Goal: Task Accomplishment & Management: Manage account settings

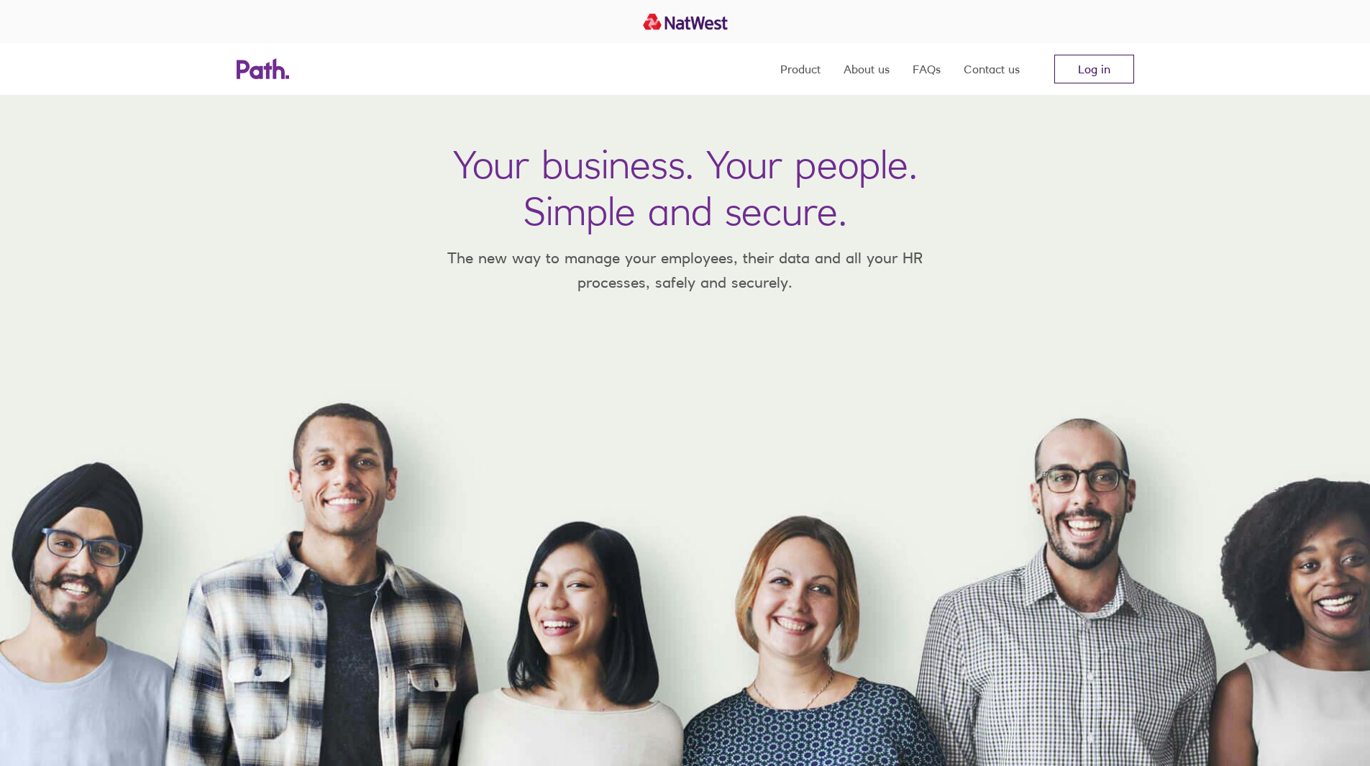
click at [1074, 82] on link "Log in" at bounding box center [1094, 69] width 80 height 29
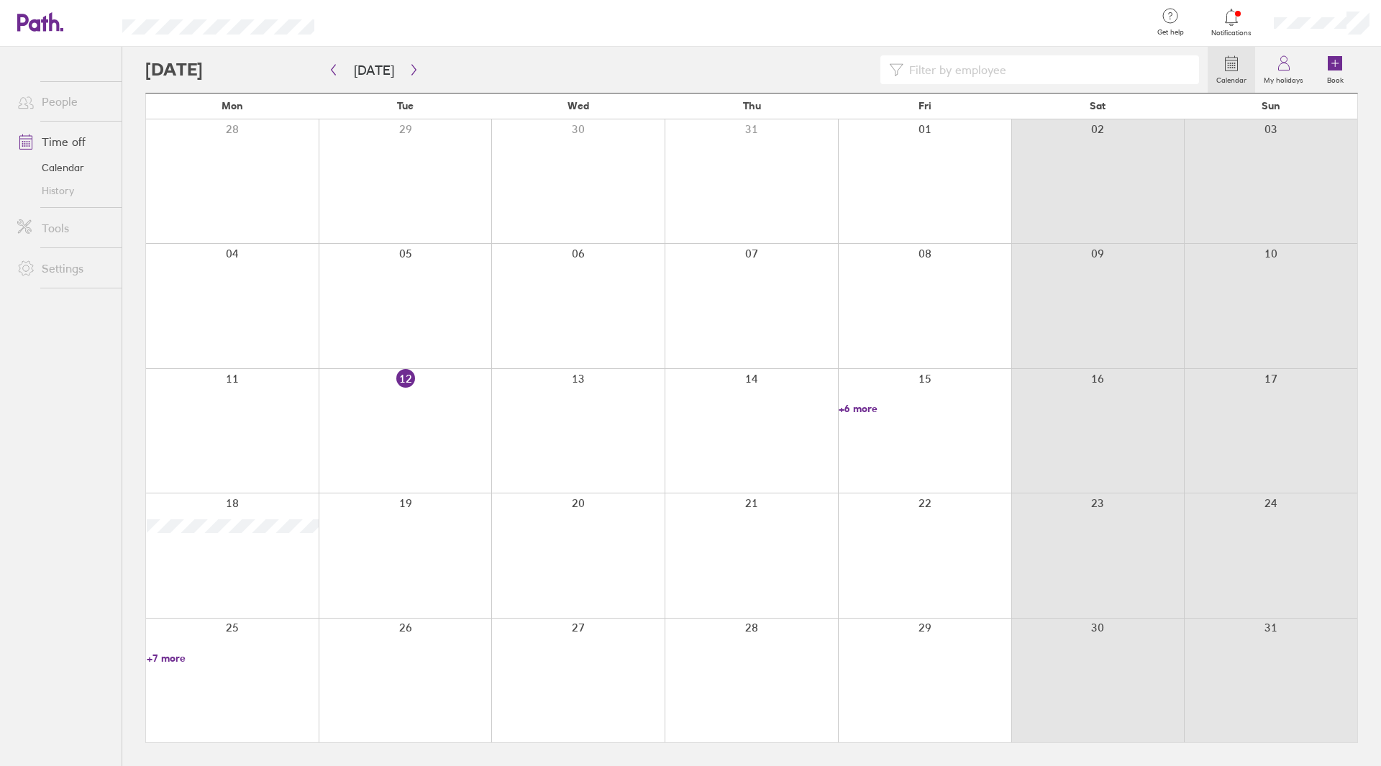
click at [1099, 335] on div at bounding box center [1097, 306] width 173 height 124
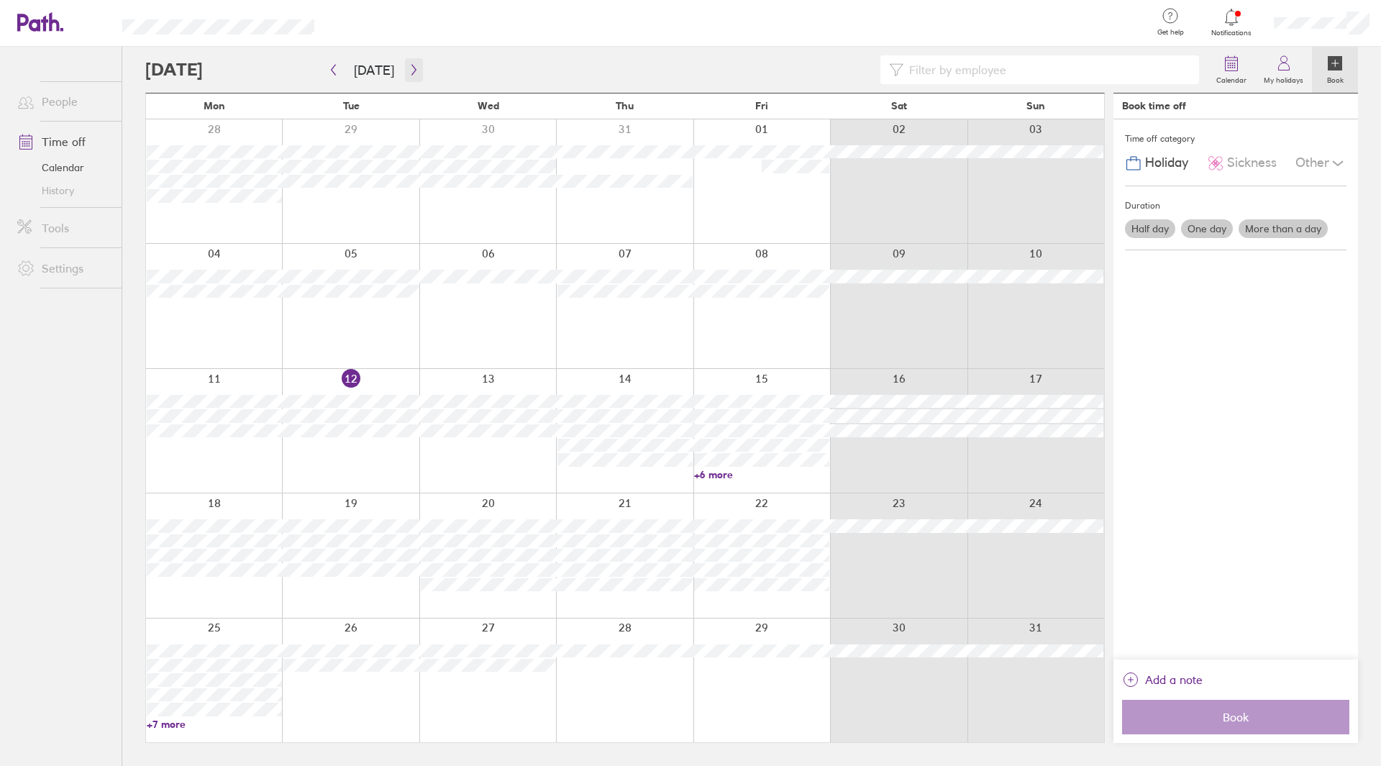
click at [412, 73] on icon "button" at bounding box center [413, 70] width 11 height 12
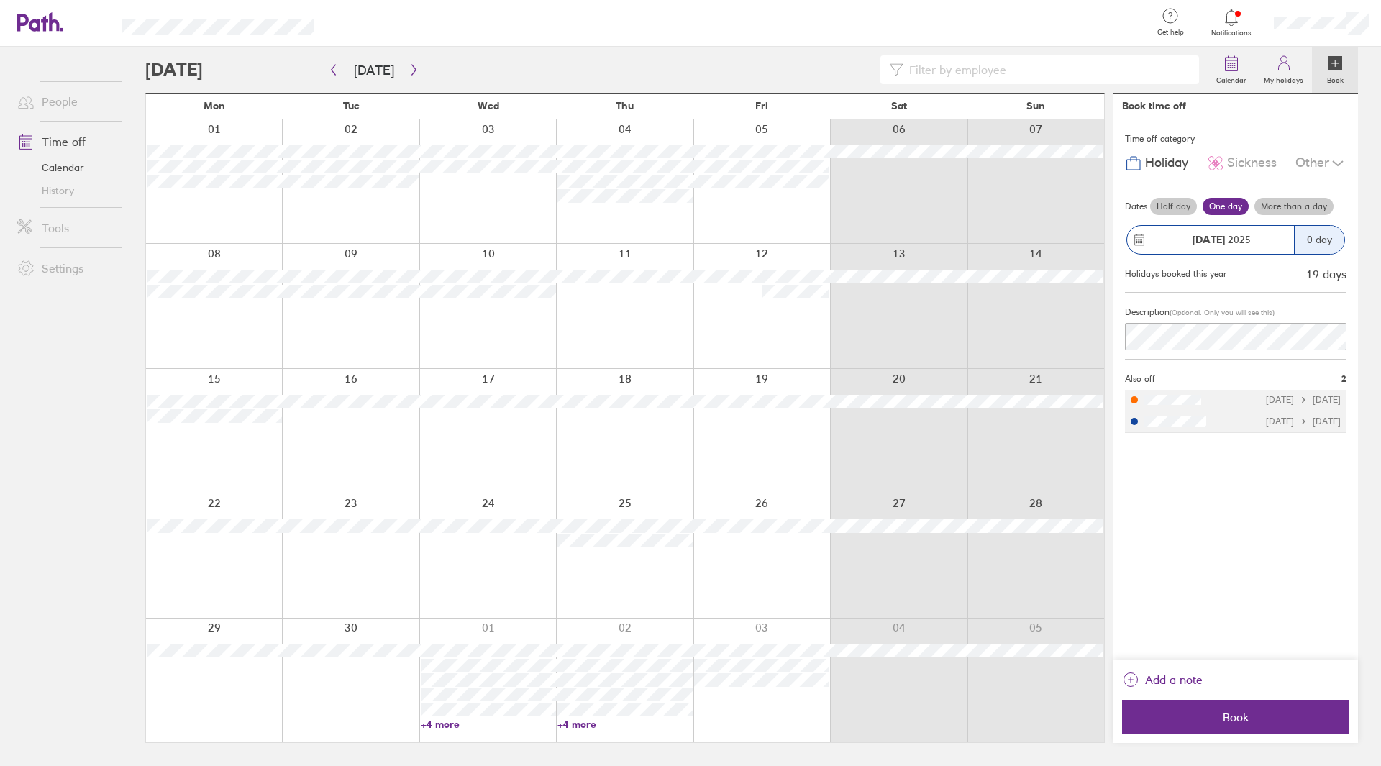
click at [199, 436] on div at bounding box center [214, 431] width 136 height 124
click at [237, 426] on div at bounding box center [214, 431] width 136 height 124
click at [413, 444] on div at bounding box center [350, 431] width 137 height 124
click at [372, 428] on div at bounding box center [350, 431] width 137 height 124
click at [206, 448] on div at bounding box center [214, 431] width 136 height 124
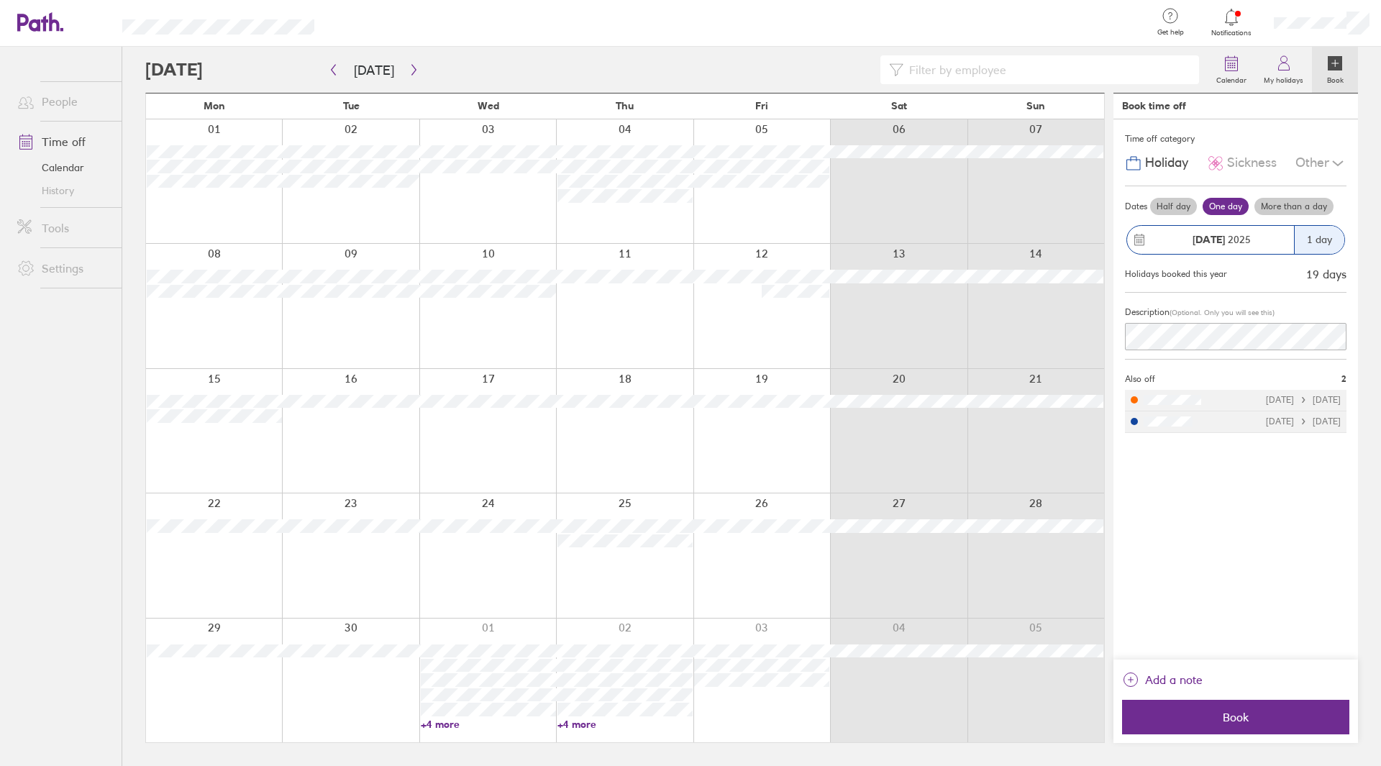
click at [234, 440] on div at bounding box center [214, 431] width 136 height 124
click at [225, 434] on div at bounding box center [214, 431] width 136 height 124
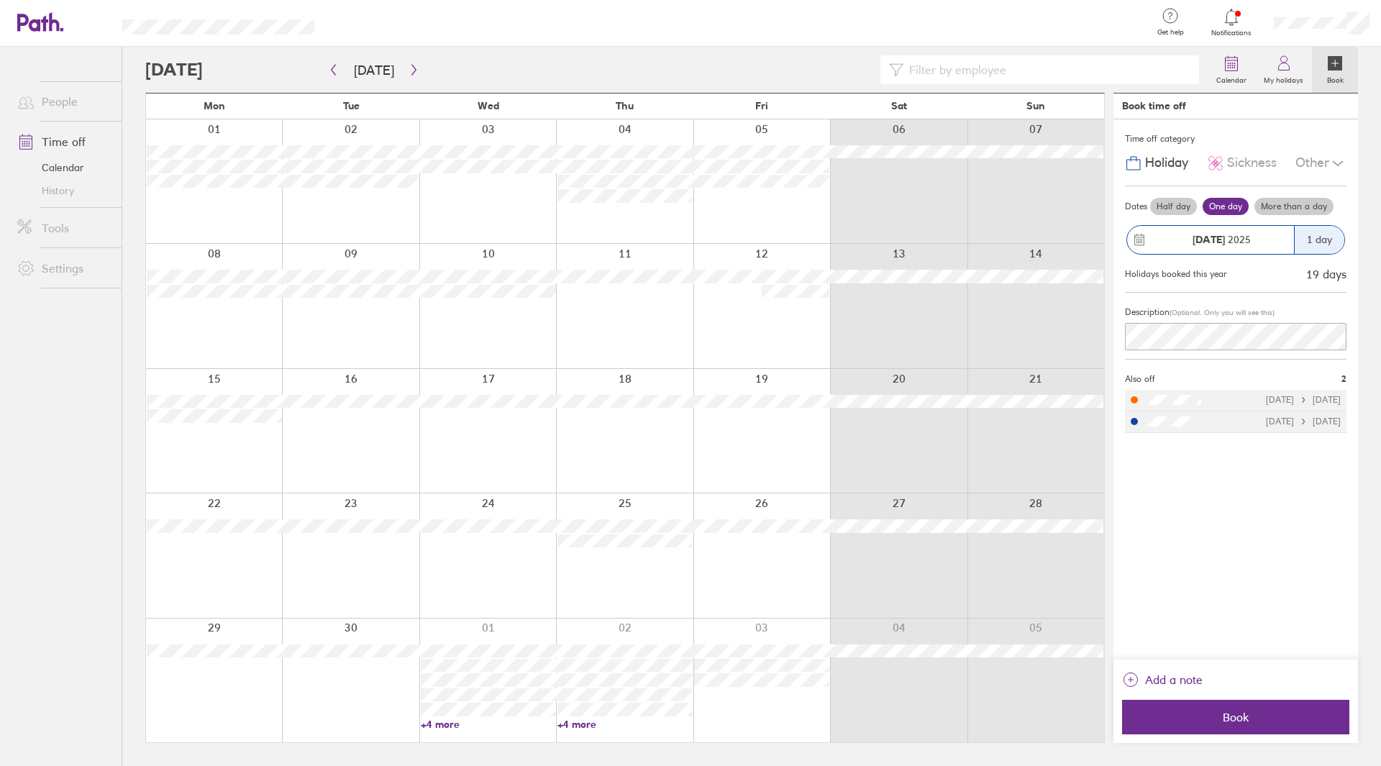
click at [225, 434] on div at bounding box center [214, 431] width 136 height 124
click at [210, 431] on div at bounding box center [214, 431] width 136 height 124
click at [234, 434] on div at bounding box center [214, 431] width 136 height 124
click at [1294, 207] on label "More than a day" at bounding box center [1293, 206] width 79 height 17
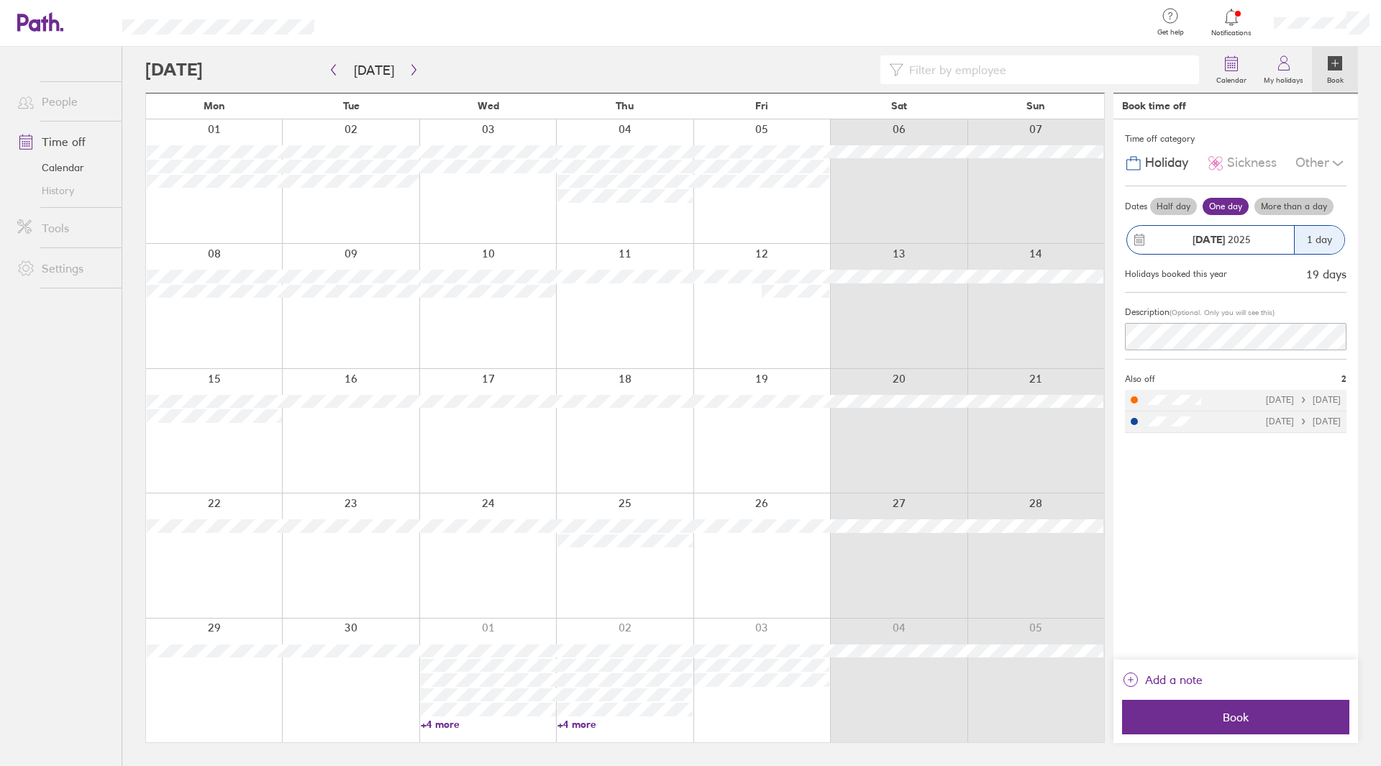
click at [0, 0] on input "More than a day" at bounding box center [0, 0] width 0 height 0
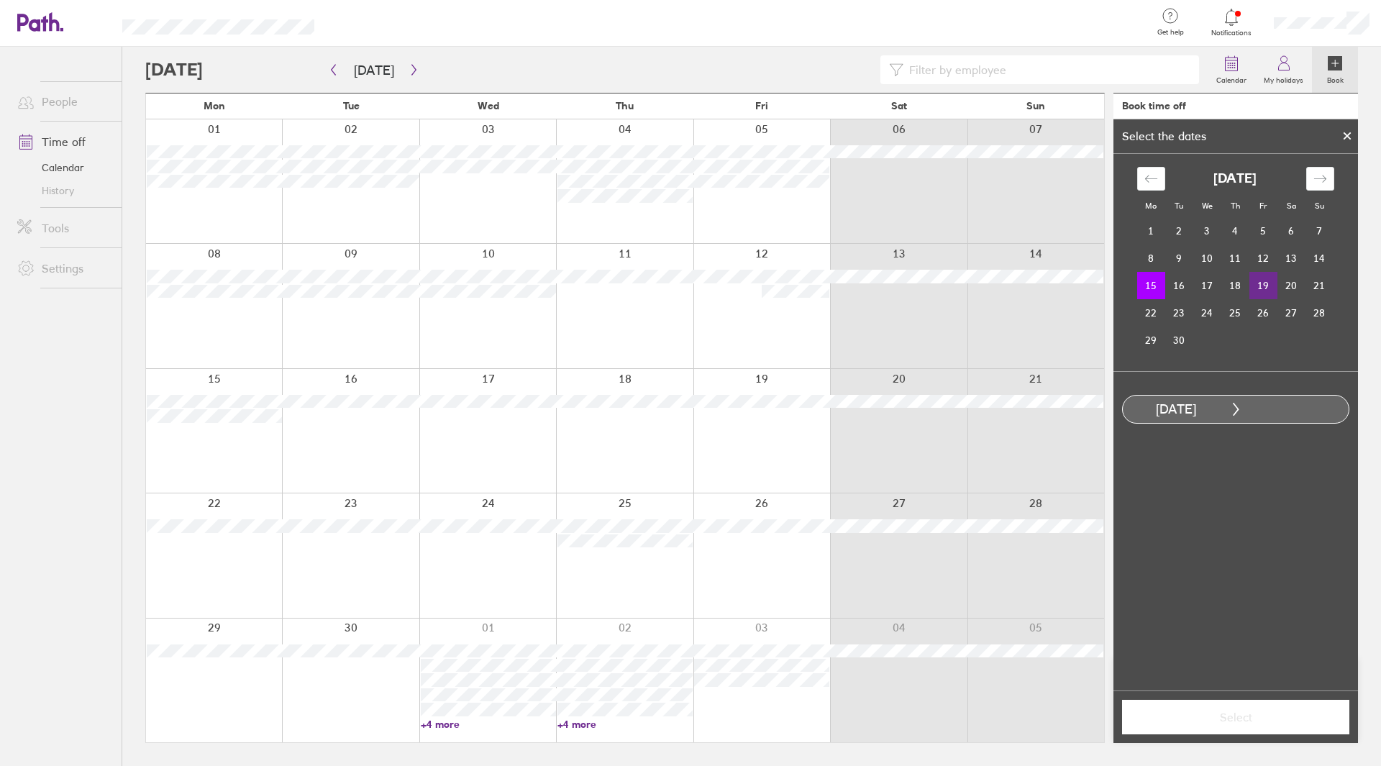
click at [1263, 283] on td "19" at bounding box center [1263, 285] width 28 height 27
click at [1207, 715] on span "Select" at bounding box center [1235, 716] width 207 height 13
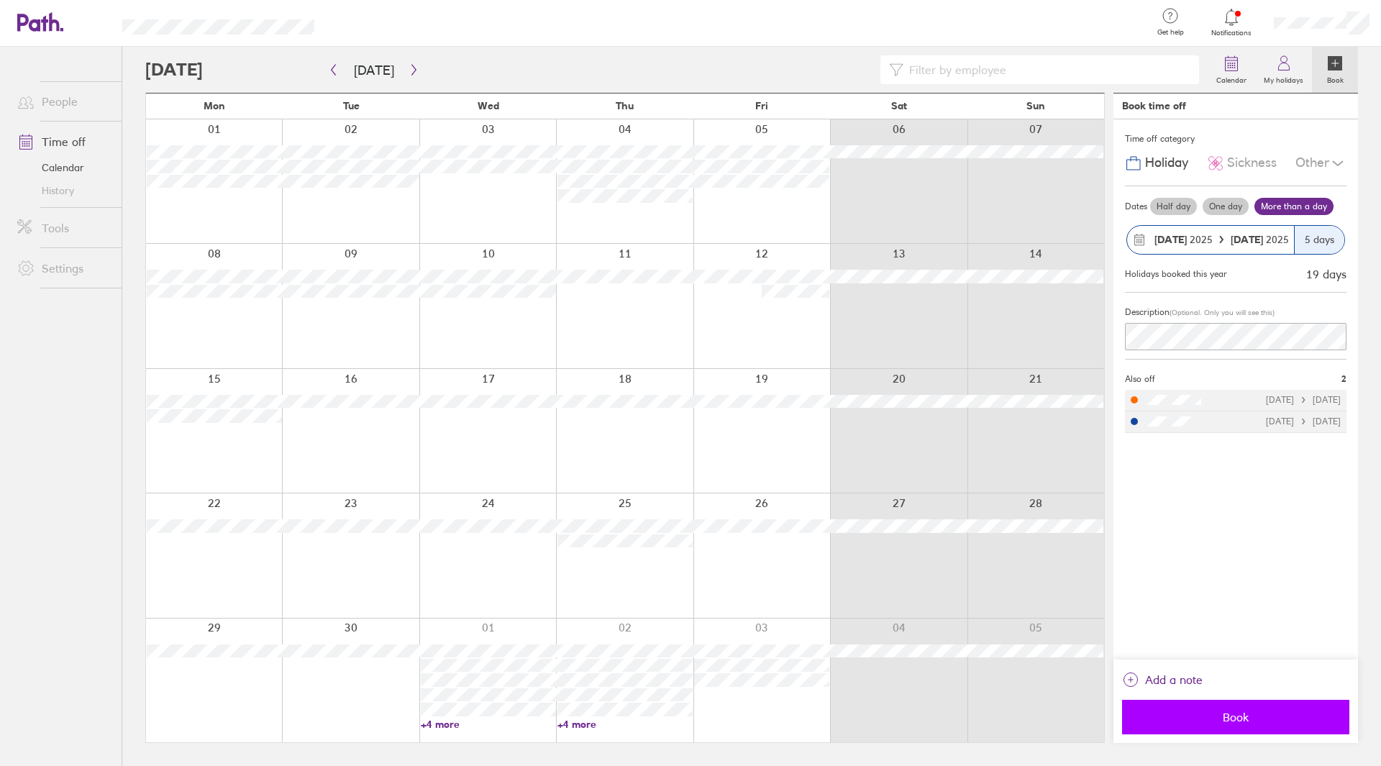
click at [1186, 720] on span "Book" at bounding box center [1235, 716] width 207 height 13
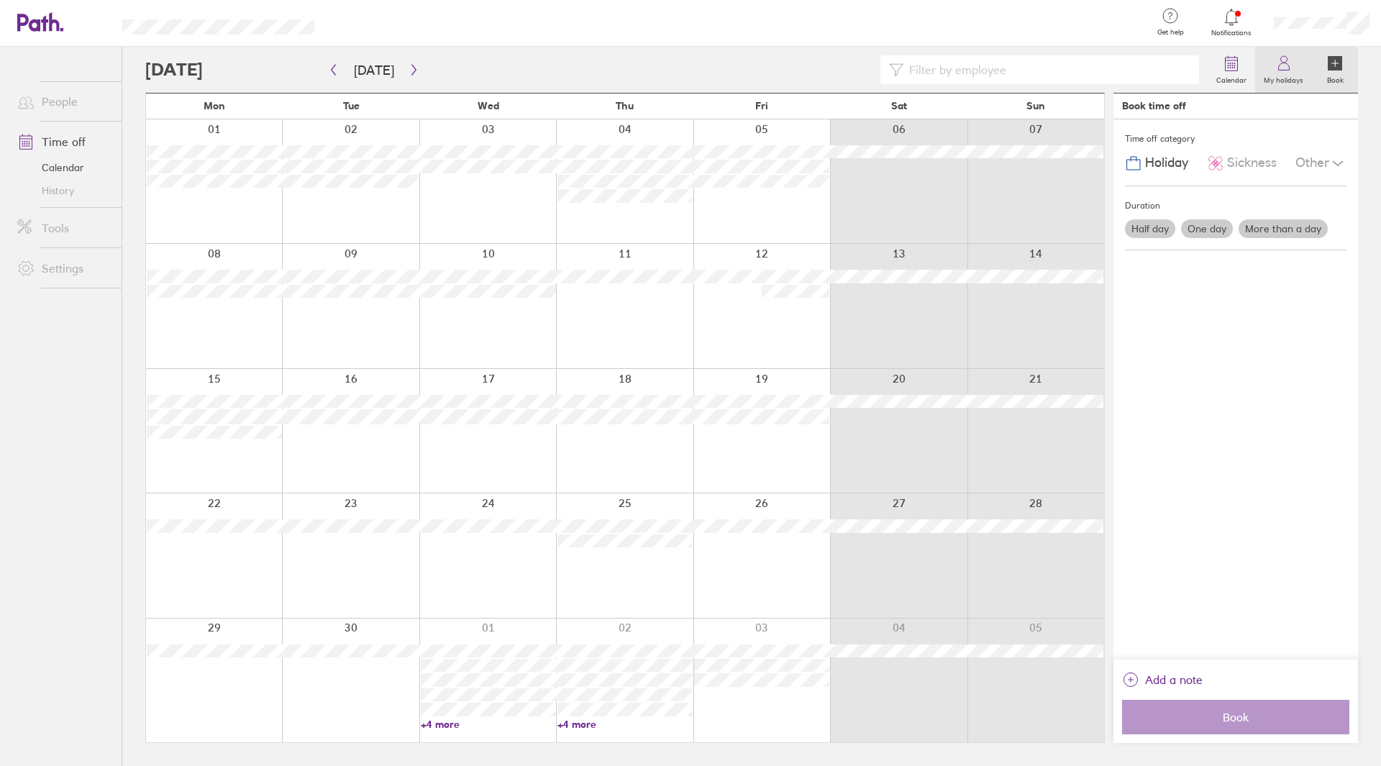
click at [1262, 72] on label "My holidays" at bounding box center [1283, 78] width 57 height 13
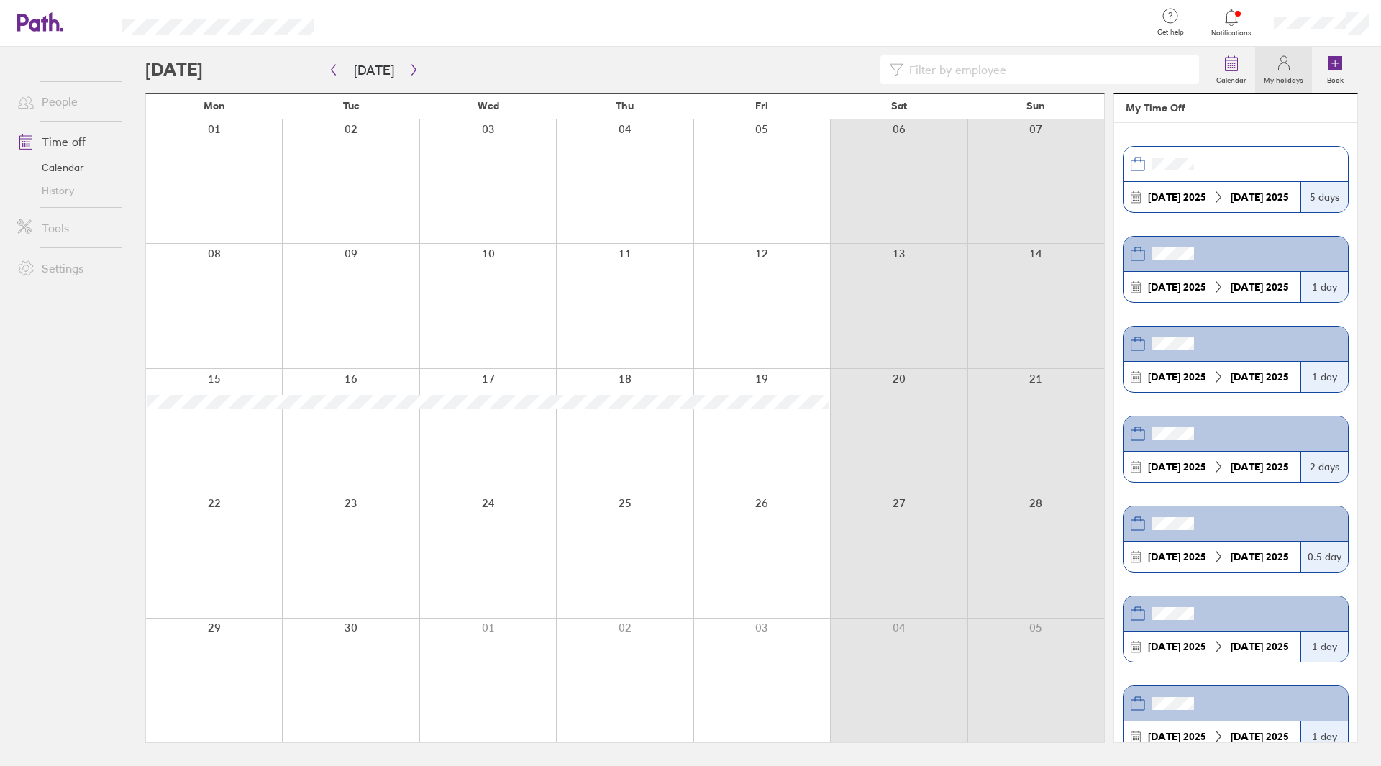
drag, startPoint x: 1286, startPoint y: 16, endPoint x: 1032, endPoint y: 27, distance: 254.8
click at [1032, 27] on div at bounding box center [738, 23] width 802 height 47
click at [1317, 15] on div at bounding box center [1321, 23] width 119 height 46
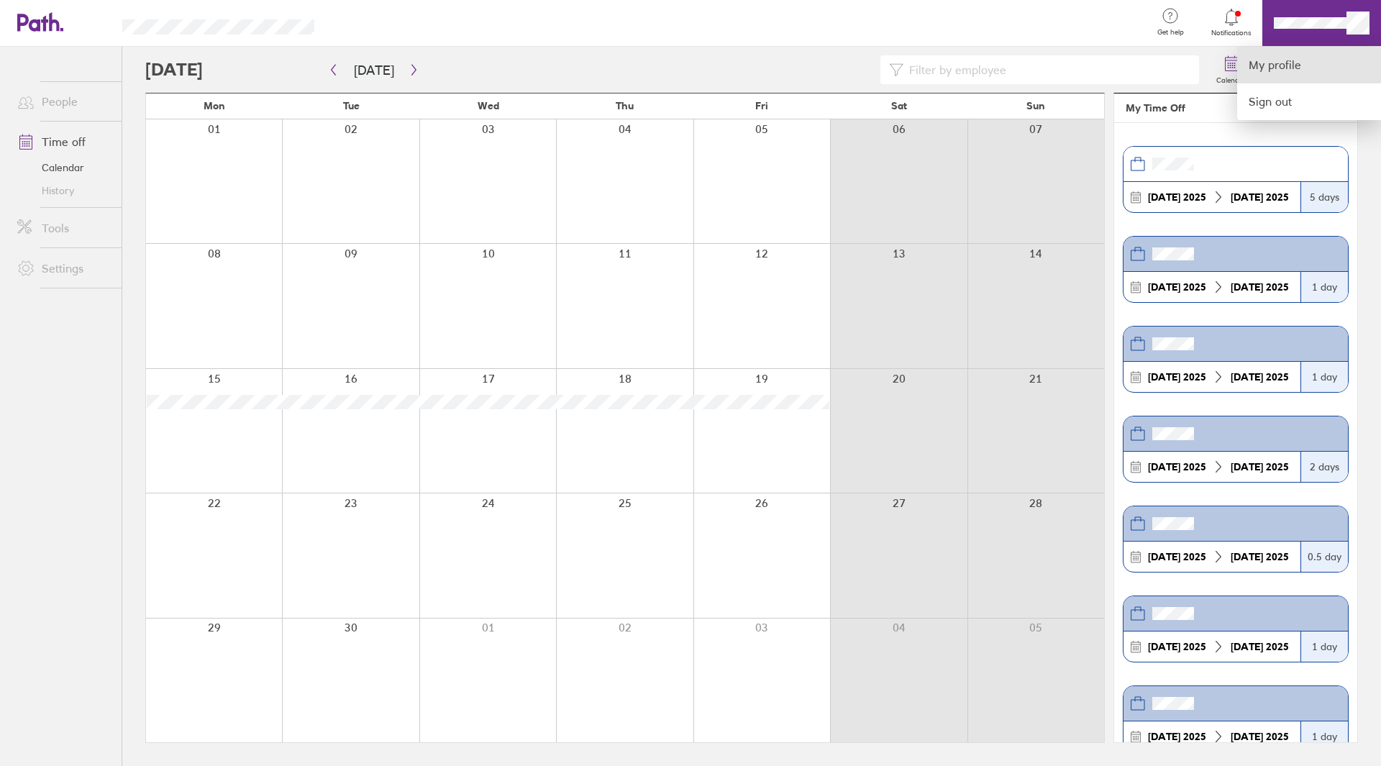
click at [1296, 64] on link "My profile" at bounding box center [1309, 65] width 144 height 37
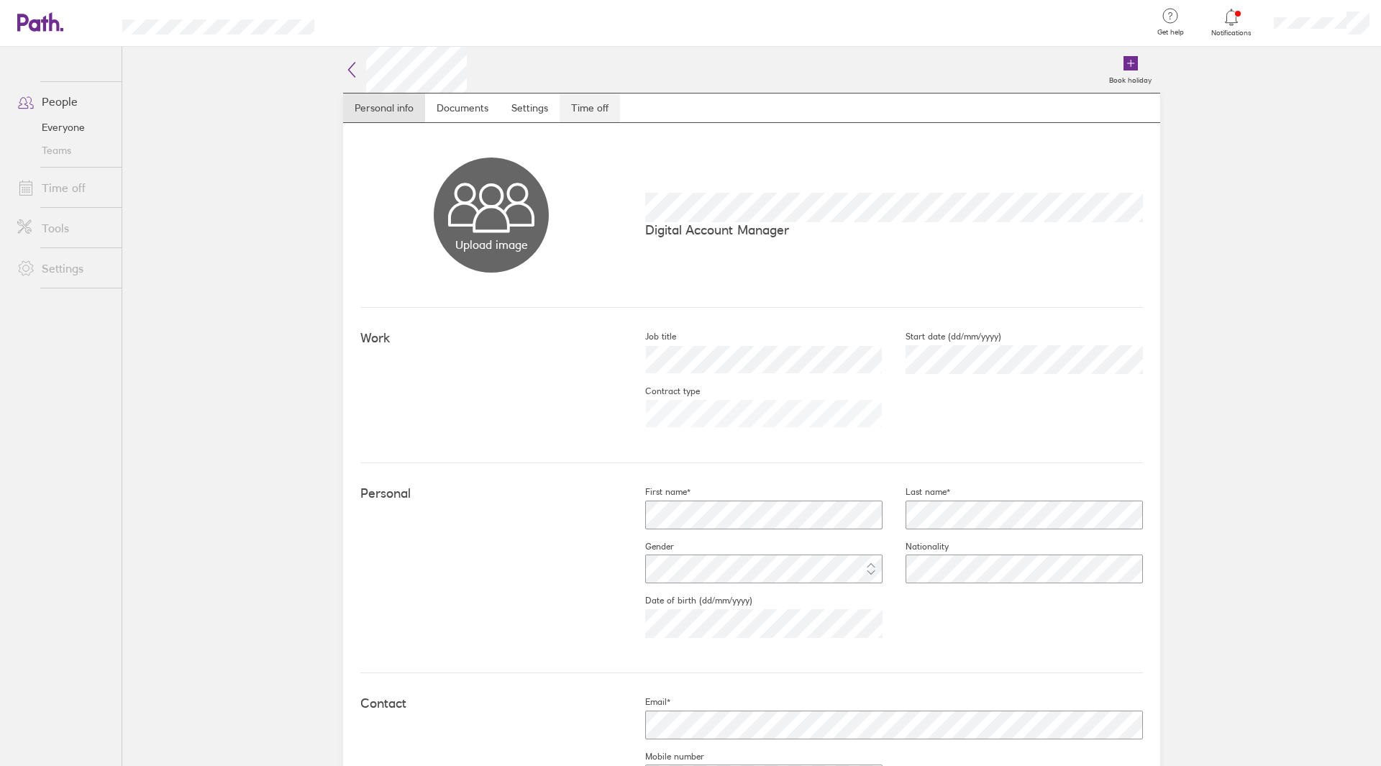
click at [577, 113] on link "Time off" at bounding box center [589, 107] width 60 height 29
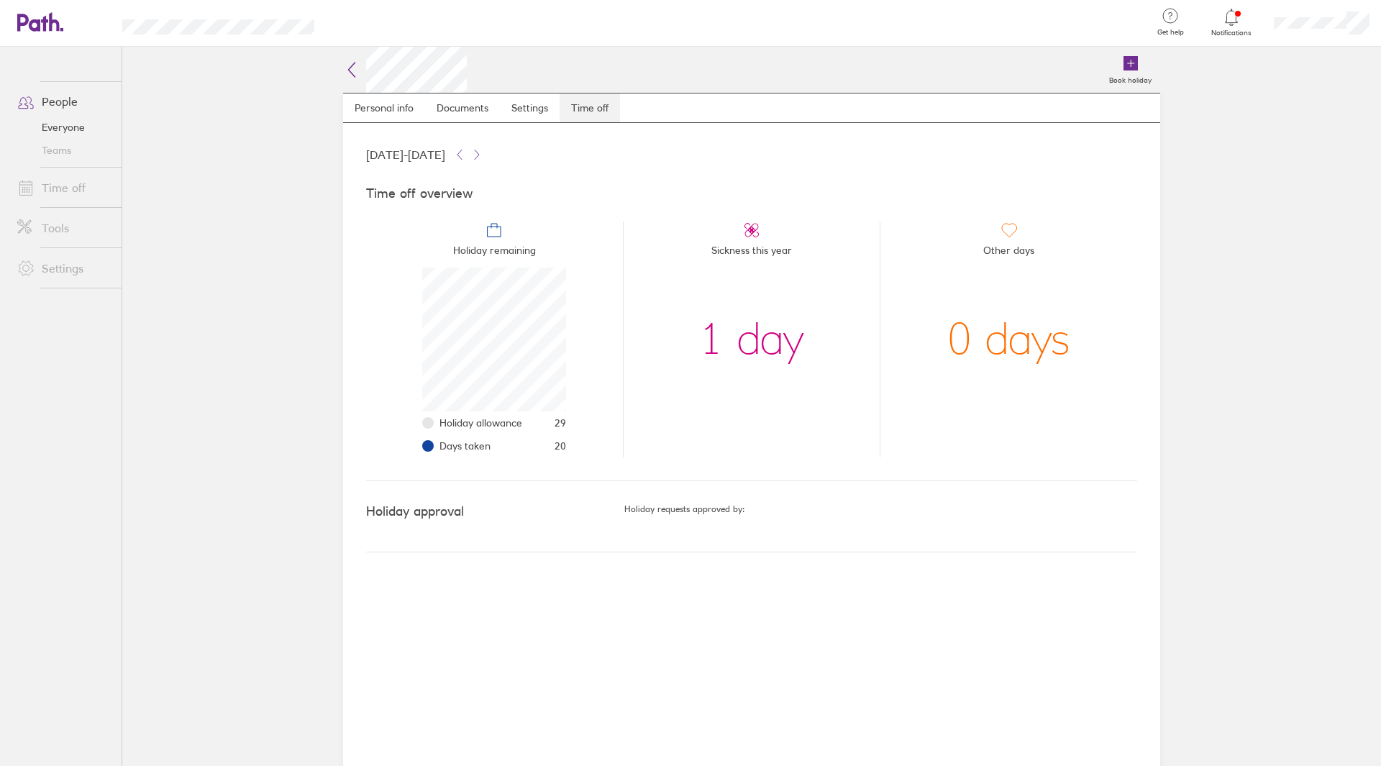
scroll to position [144, 144]
click at [482, 157] on icon at bounding box center [477, 155] width 12 height 12
click at [468, 157] on button at bounding box center [459, 154] width 17 height 17
click at [468, 150] on button at bounding box center [459, 154] width 17 height 17
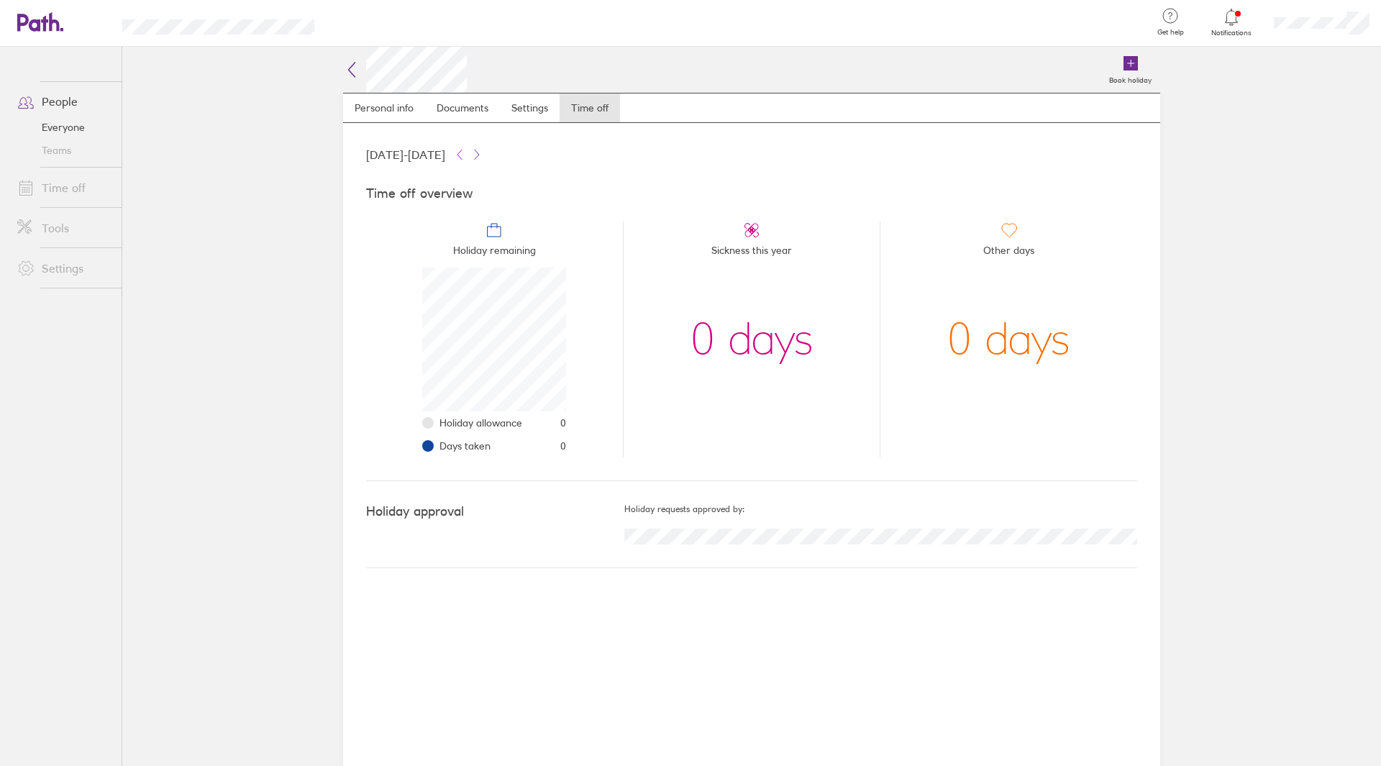
click at [468, 150] on button at bounding box center [459, 154] width 17 height 17
click at [482, 157] on icon at bounding box center [477, 155] width 12 height 12
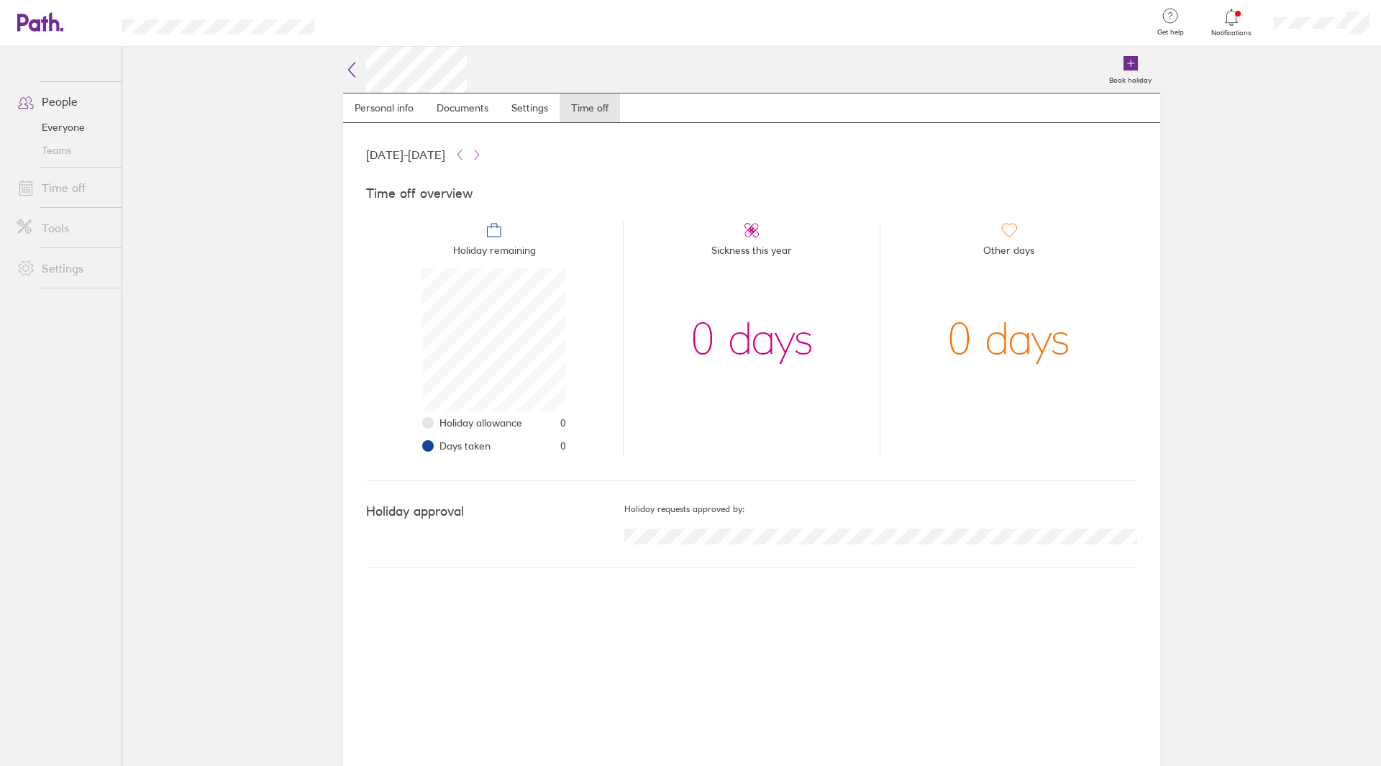
click at [482, 157] on icon at bounding box center [477, 155] width 12 height 12
click at [465, 155] on icon at bounding box center [460, 155] width 12 height 12
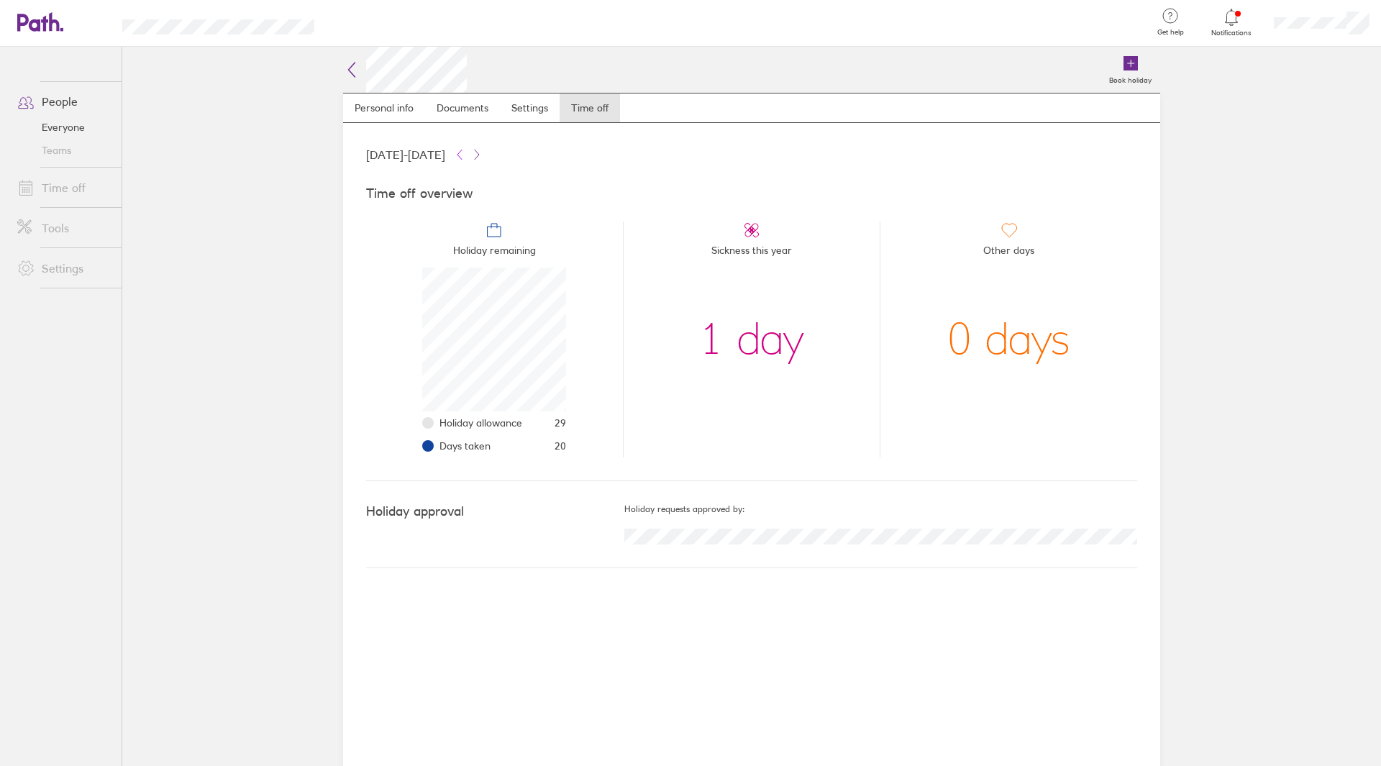
click at [465, 155] on icon at bounding box center [460, 155] width 12 height 12
click at [479, 155] on icon at bounding box center [477, 154] width 4 height 9
